Goal: Find specific page/section: Find specific page/section

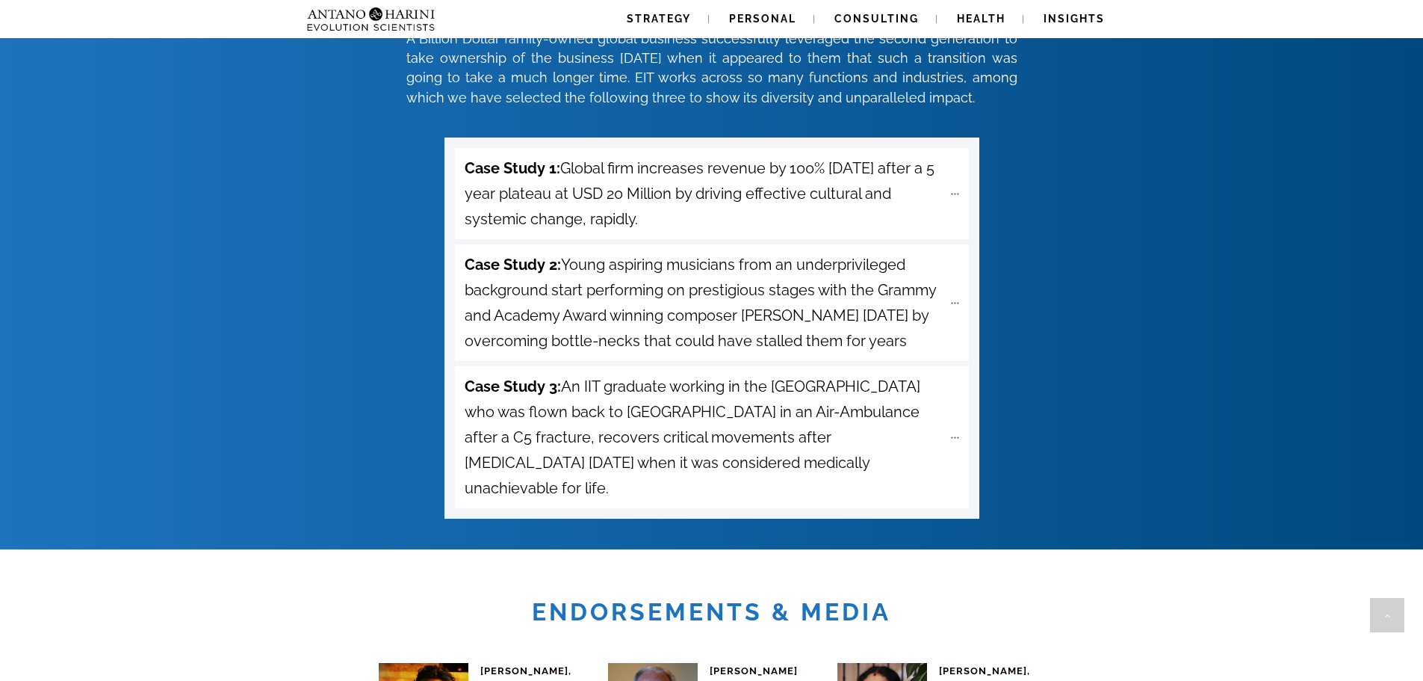
scroll to position [5292, 0]
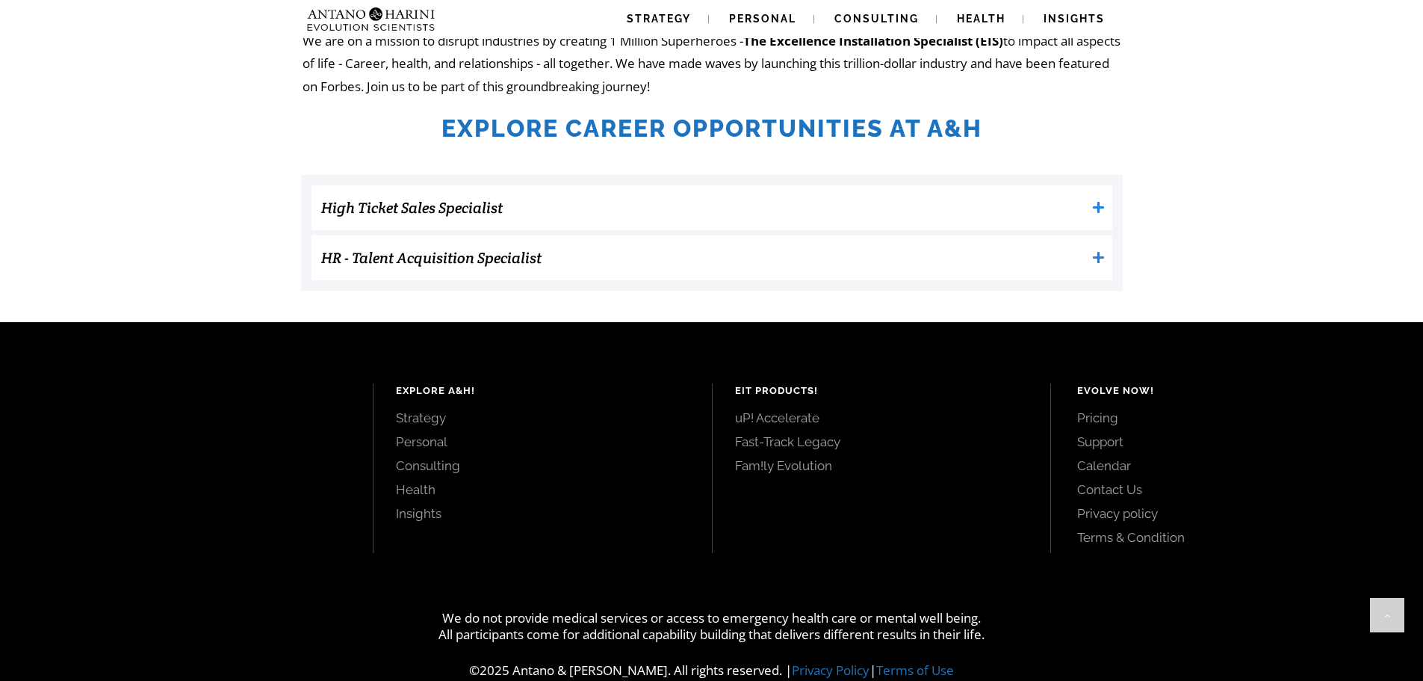
scroll to position [438, 0]
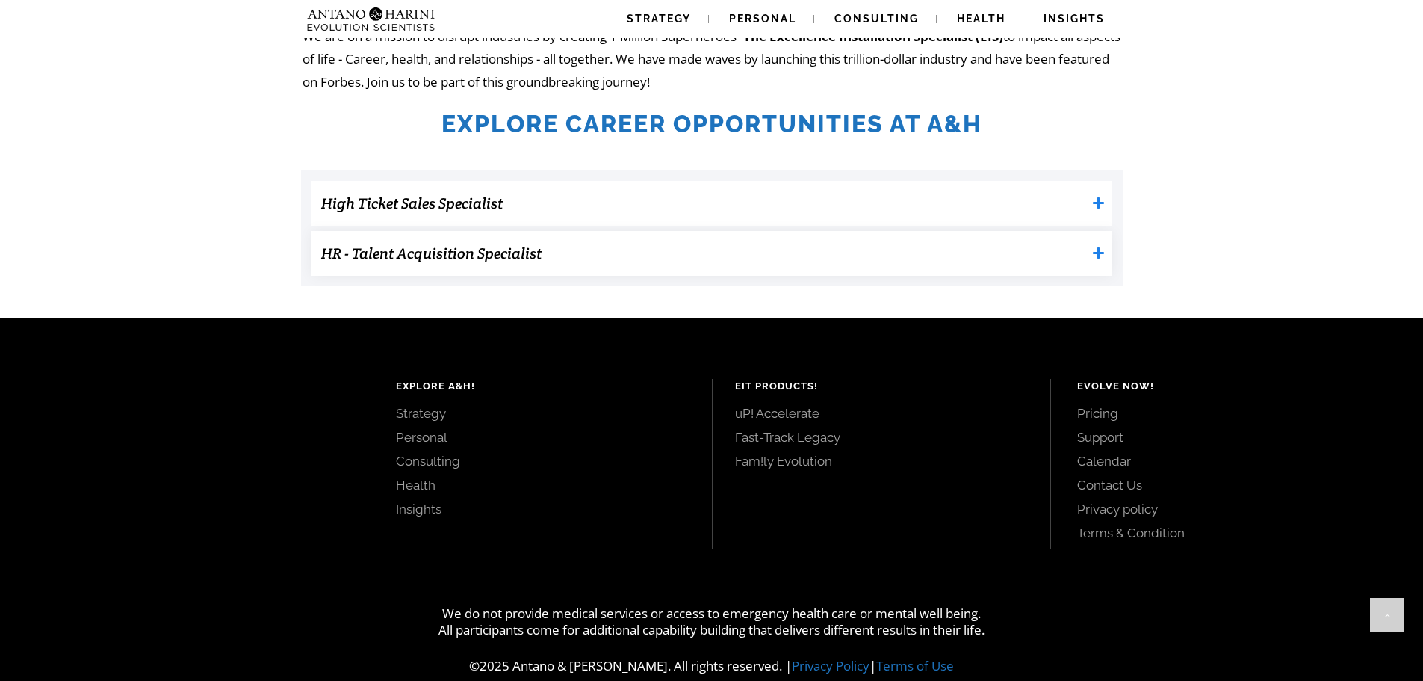
click at [403, 259] on h3 "HR - Talent Acquisition Specialist" at bounding box center [703, 253] width 765 height 30
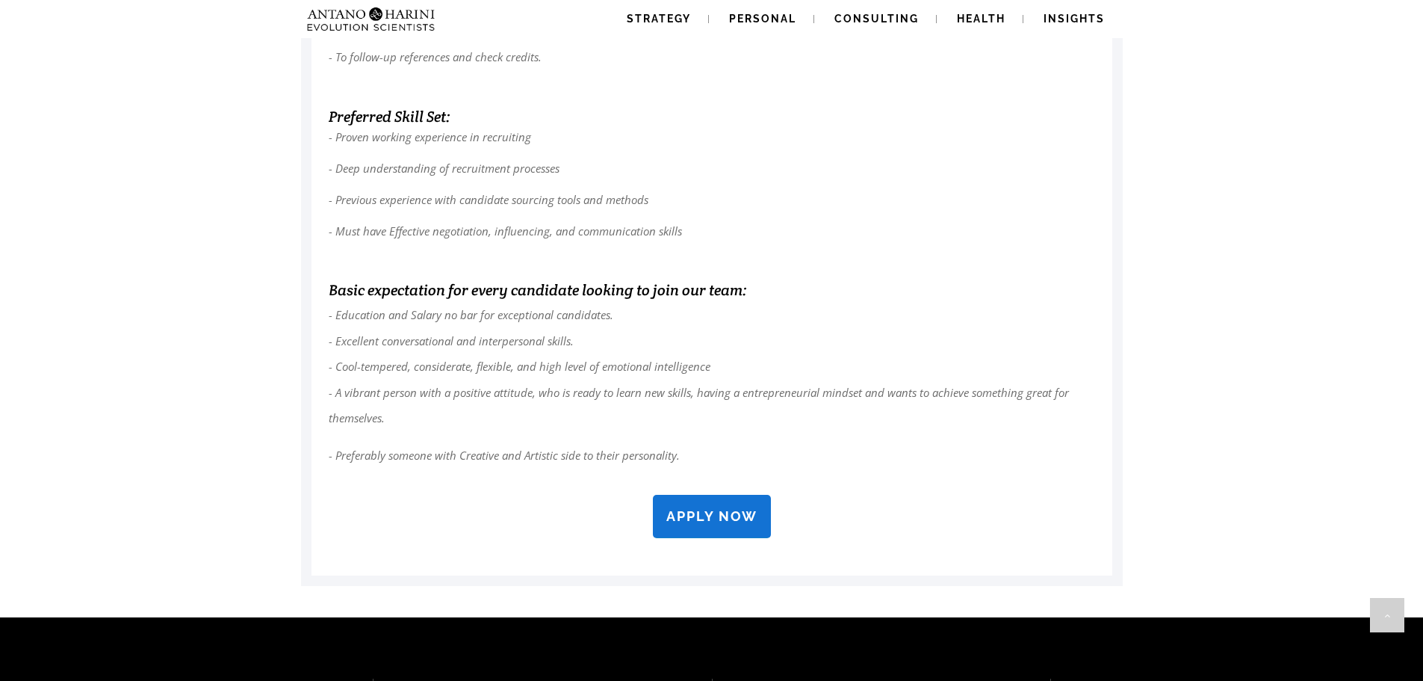
scroll to position [1107, 0]
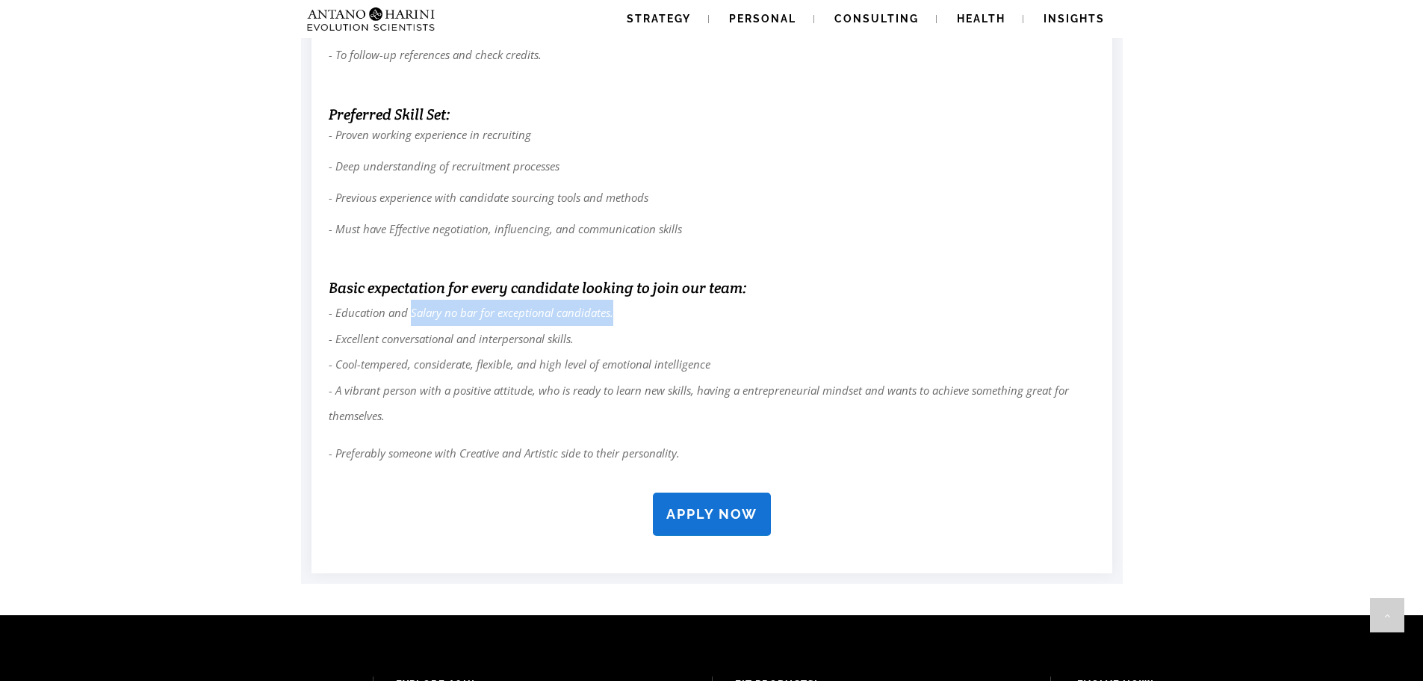
drag, startPoint x: 411, startPoint y: 314, endPoint x: 619, endPoint y: 319, distance: 208.5
click at [619, 319] on p "- Education and Salary no bar for exceptional candidates. - Excellent conversat…" at bounding box center [712, 364] width 766 height 129
copy em "Salary no bar for exceptional candidates."
